Goal: Transaction & Acquisition: Download file/media

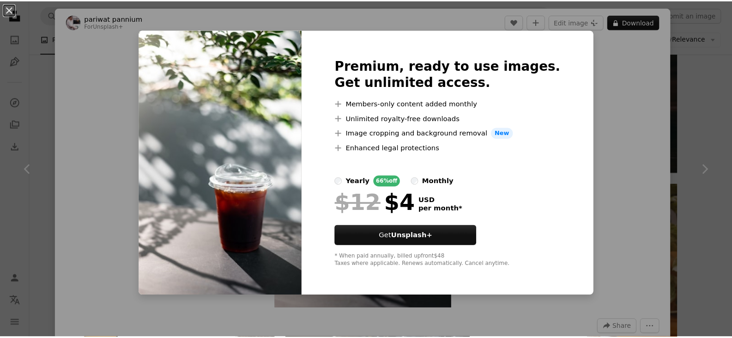
scroll to position [6884, 0]
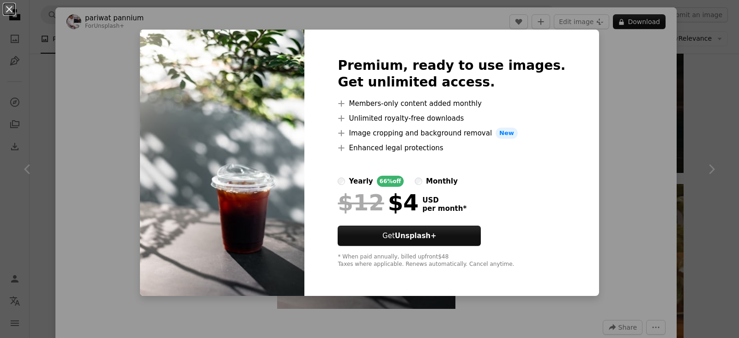
click at [687, 108] on div "An X shape Premium, ready to use images. Get unlimited access. A plus sign Memb…" at bounding box center [369, 169] width 739 height 338
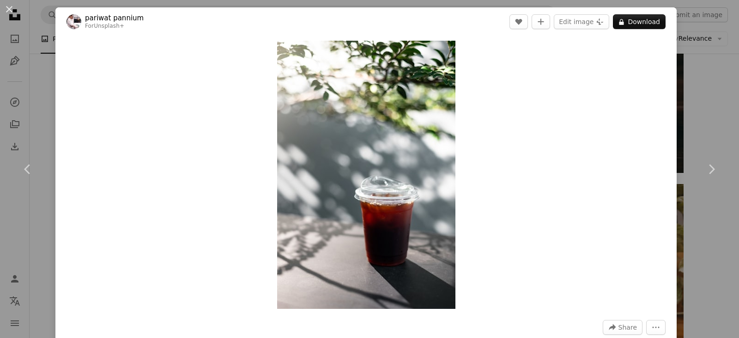
click at [9, 12] on button "An X shape" at bounding box center [9, 9] width 11 height 11
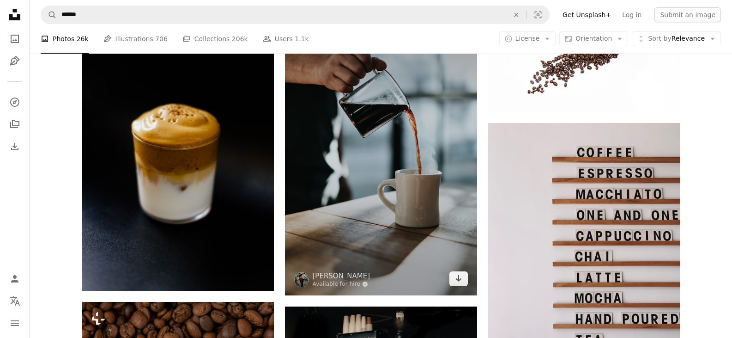
scroll to position [7670, 0]
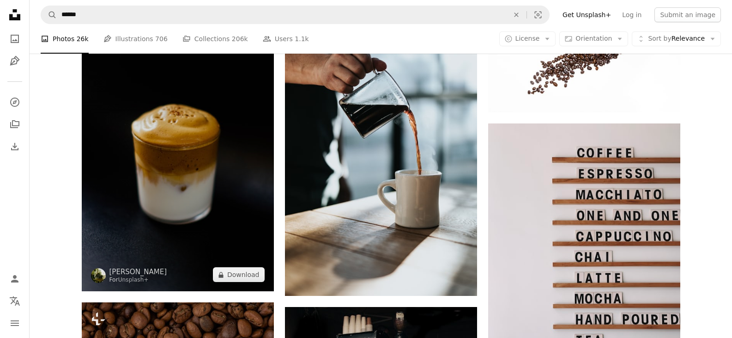
click at [192, 181] on img at bounding box center [178, 147] width 192 height 288
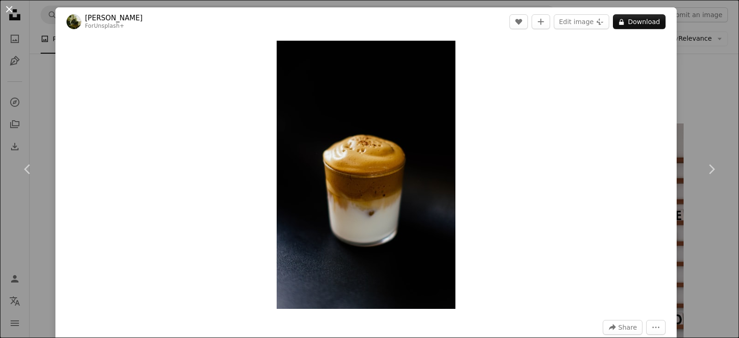
drag, startPoint x: 333, startPoint y: 169, endPoint x: 2, endPoint y: 7, distance: 368.7
click at [4, 7] on button "An X shape" at bounding box center [9, 9] width 11 height 11
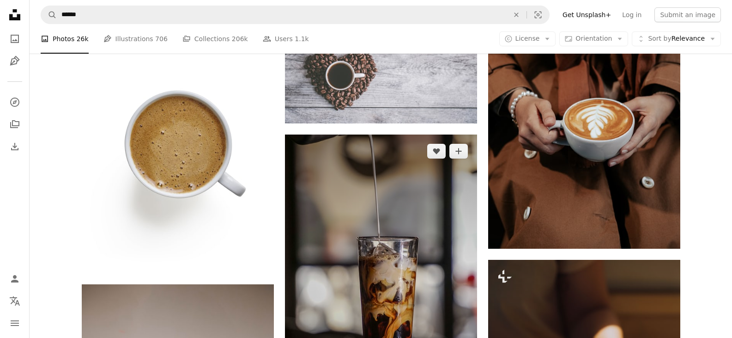
scroll to position [11089, 0]
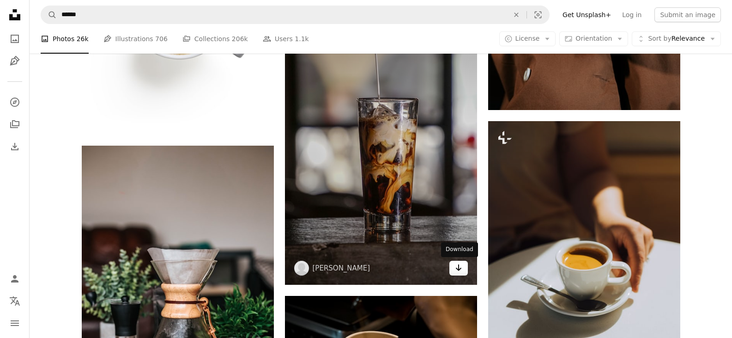
click at [453, 268] on link "Arrow pointing down" at bounding box center [459, 268] width 18 height 15
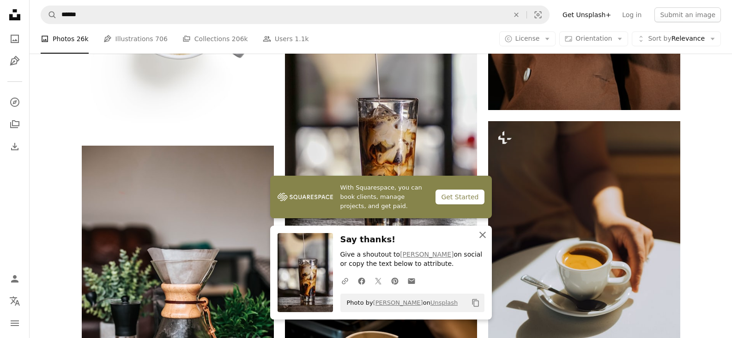
click at [481, 235] on icon "An X shape" at bounding box center [482, 234] width 11 height 11
